Goal: Information Seeking & Learning: Find contact information

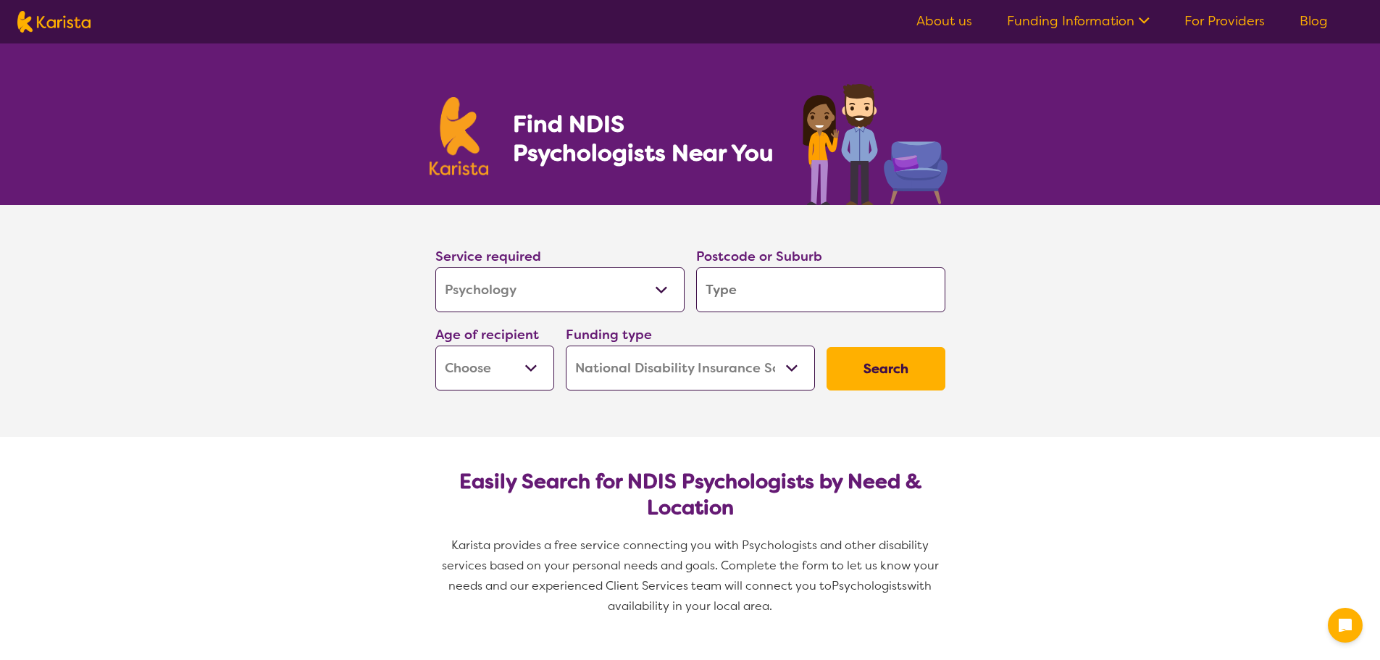
select select "Psychology"
select select "NDIS"
select select "Psychology"
select select "NDIS"
drag, startPoint x: 0, startPoint y: 0, endPoint x: 723, endPoint y: 289, distance: 778.8
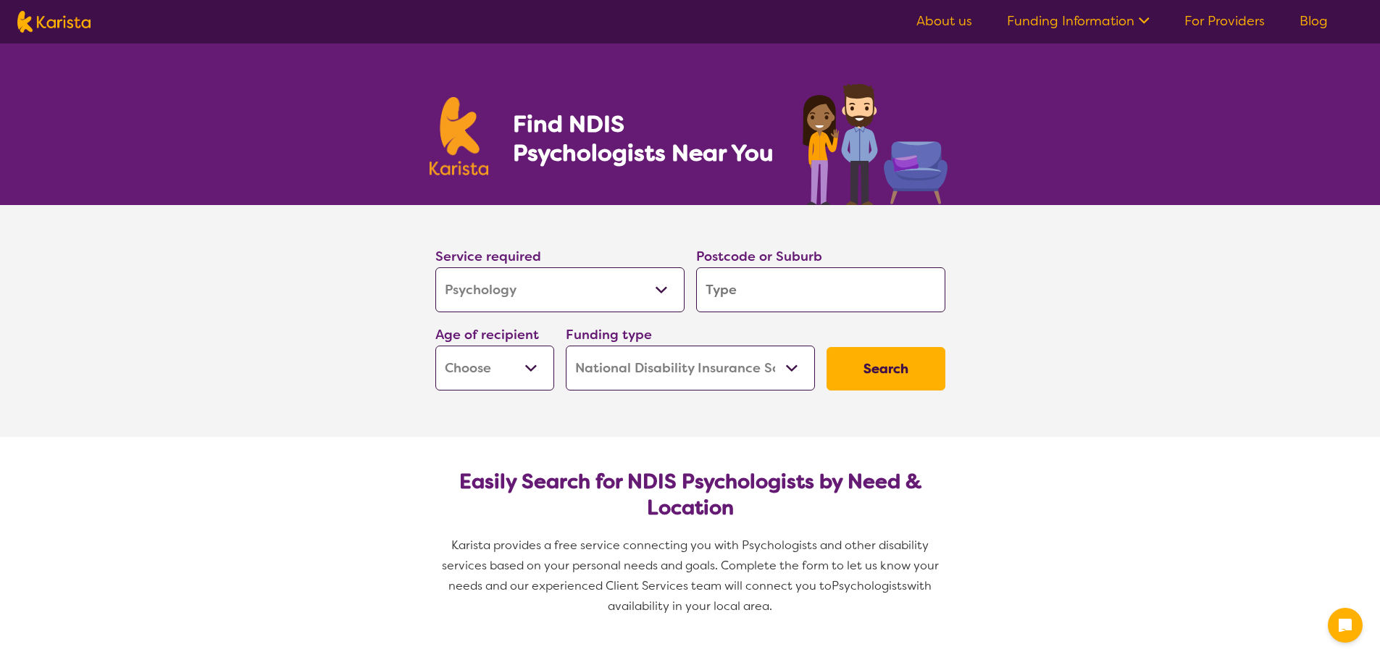
click at [723, 289] on input "search" at bounding box center [820, 289] width 249 height 45
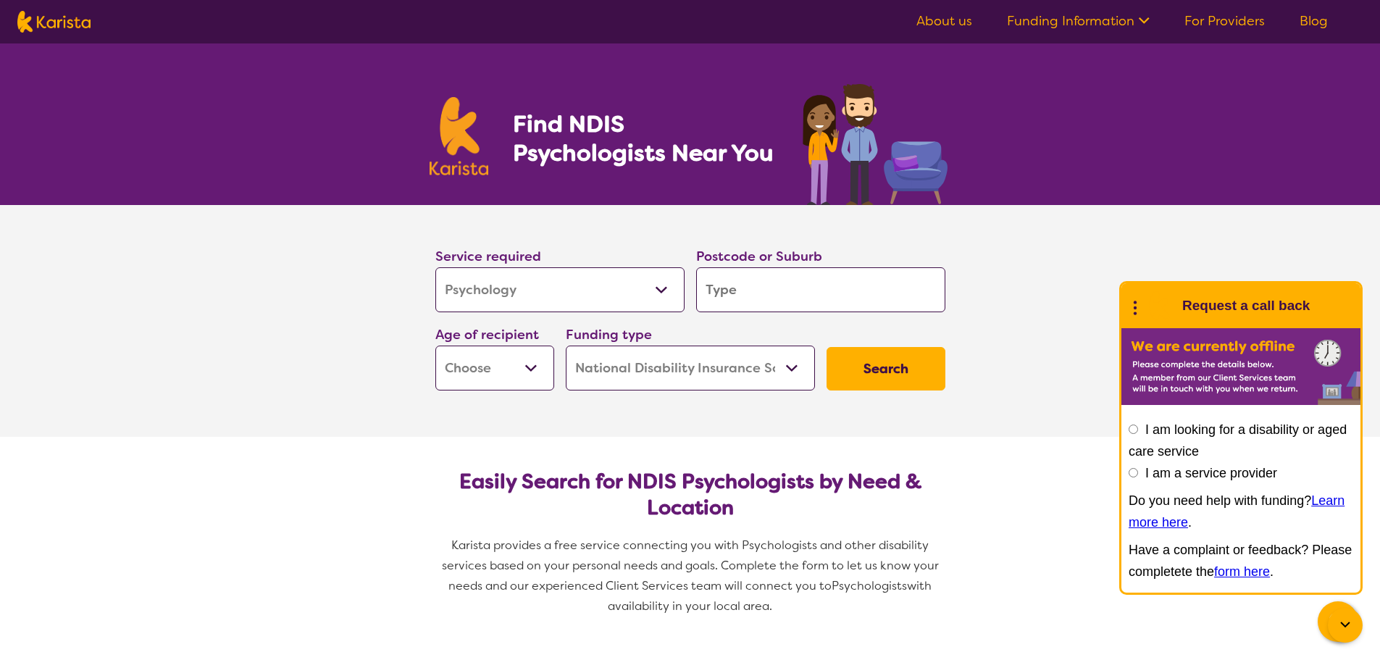
type input "2094"
click at [533, 359] on select "Early Childhood - 0 to 9 Child - 10 to 11 Adolescent - 12 to 17 Adult - 18 to 6…" at bounding box center [494, 368] width 119 height 45
select select "CH"
click at [435, 346] on select "Early Childhood - 0 to 9 Child - 10 to 11 Adolescent - 12 to 17 Adult - 18 to 6…" at bounding box center [494, 368] width 119 height 45
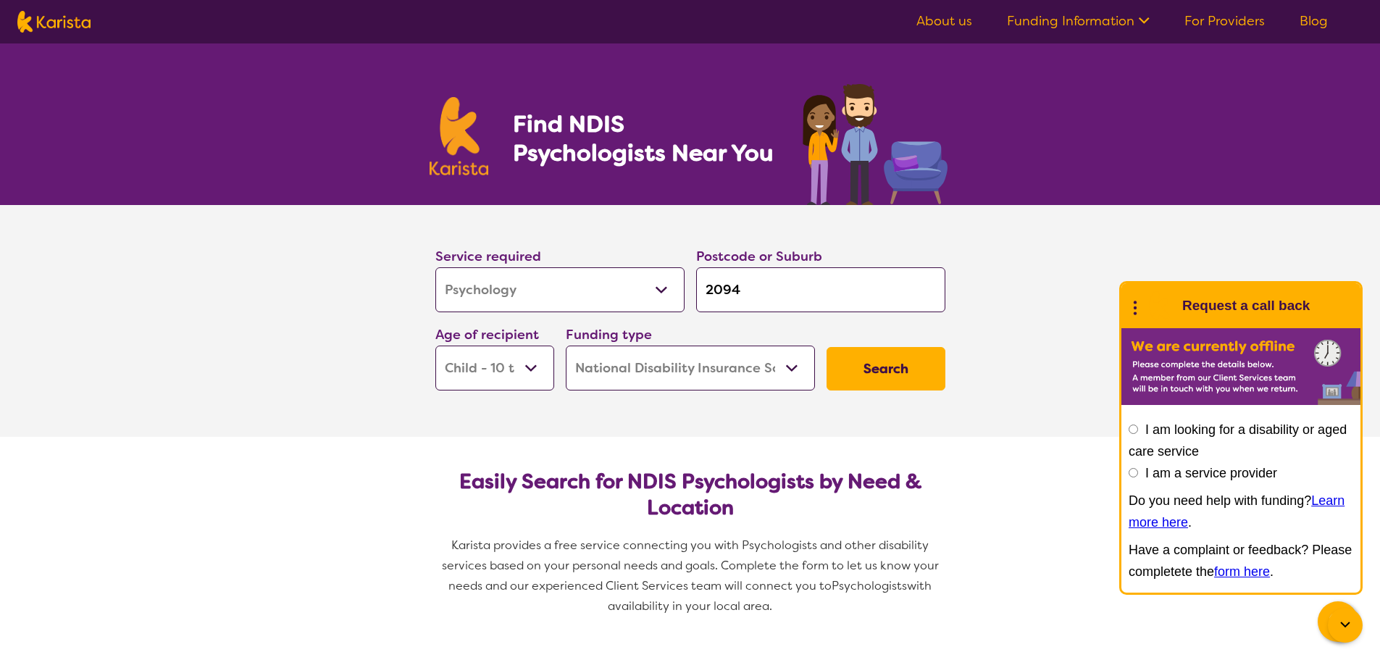
select select "CH"
click at [885, 364] on button "Search" at bounding box center [886, 368] width 119 height 43
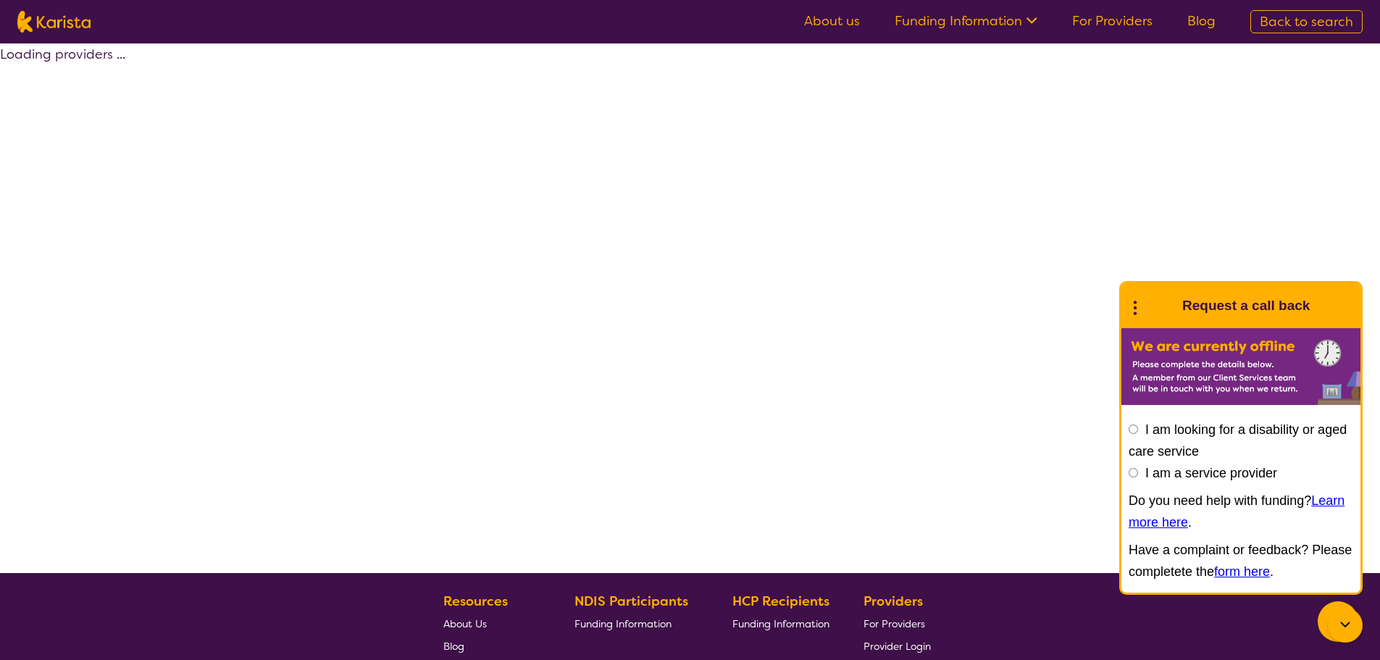
select select "by_score"
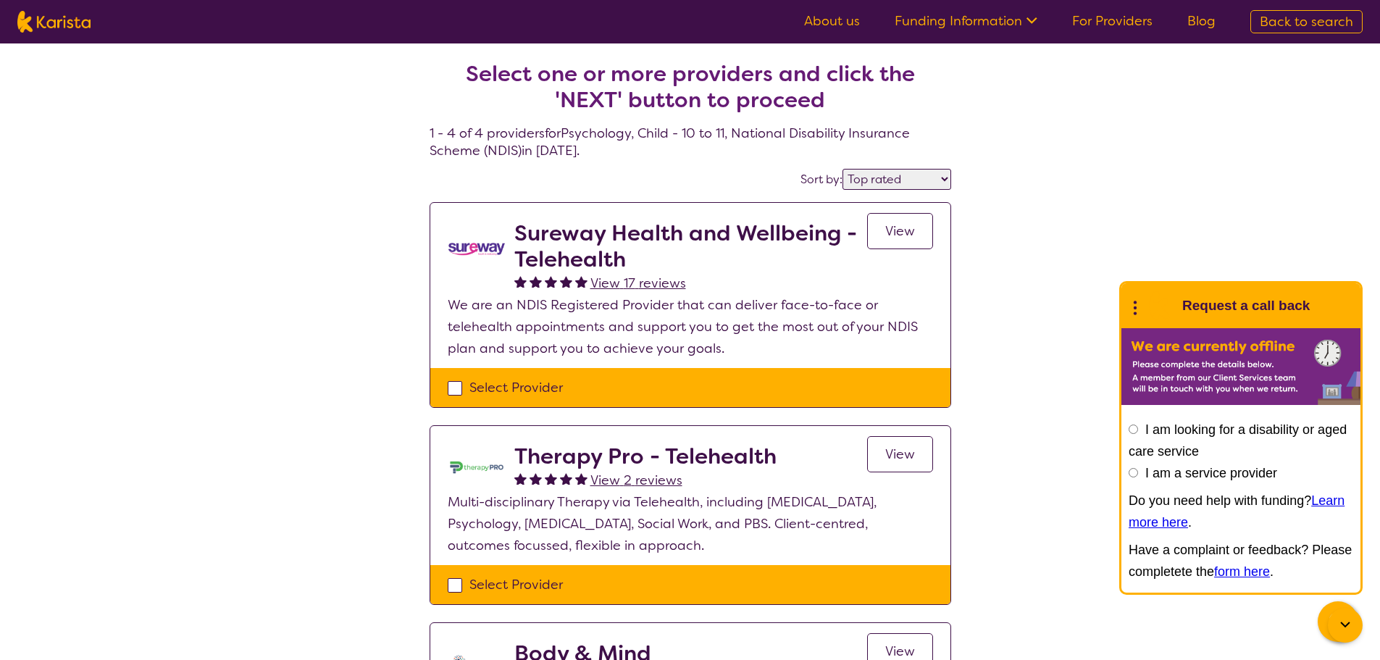
click at [891, 228] on span "View" at bounding box center [900, 230] width 30 height 17
